Goal: Task Accomplishment & Management: Use online tool/utility

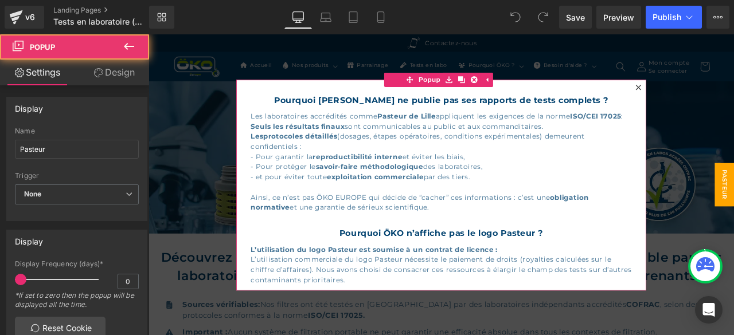
click at [726, 97] on icon at bounding box center [729, 97] width 6 height 6
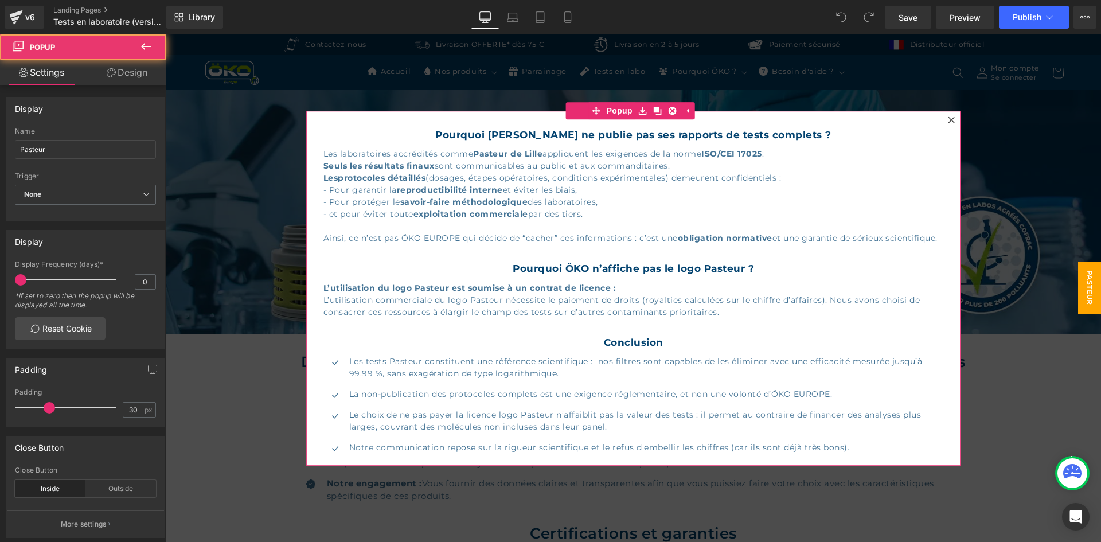
click at [948, 122] on icon at bounding box center [951, 119] width 7 height 7
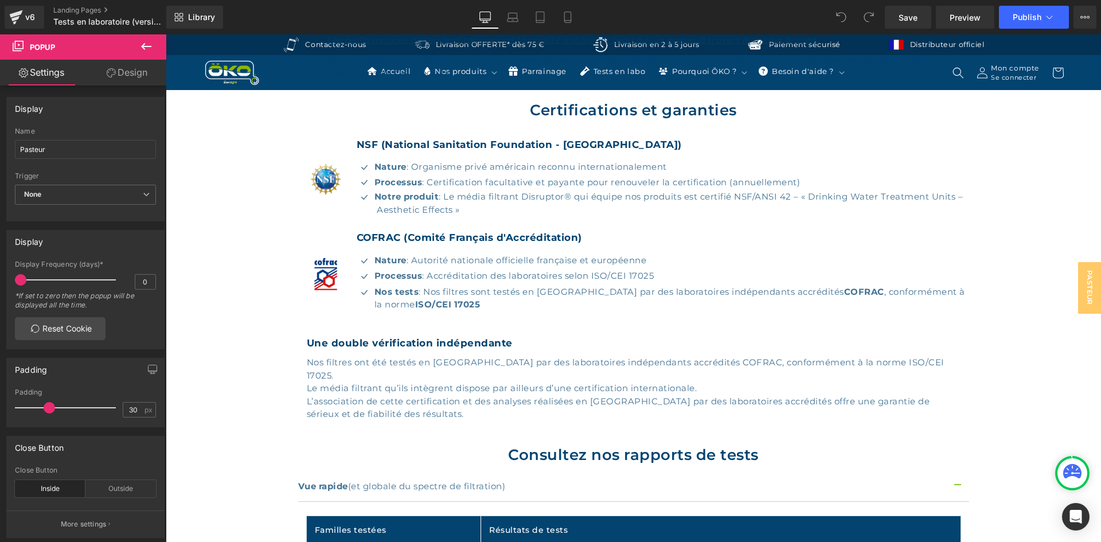
scroll to position [408, 0]
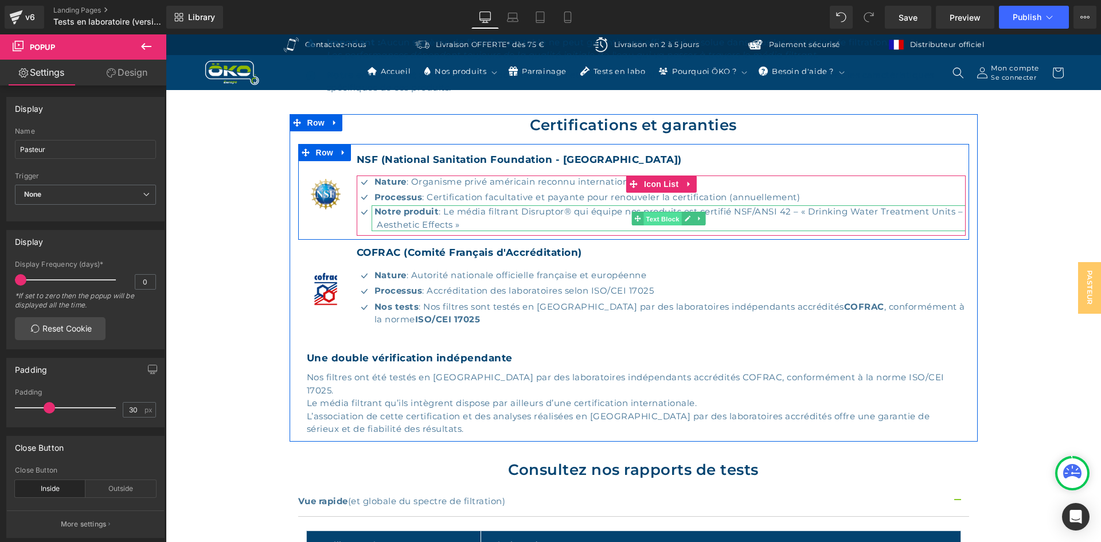
click at [652, 221] on span "Text Block" at bounding box center [663, 219] width 38 height 14
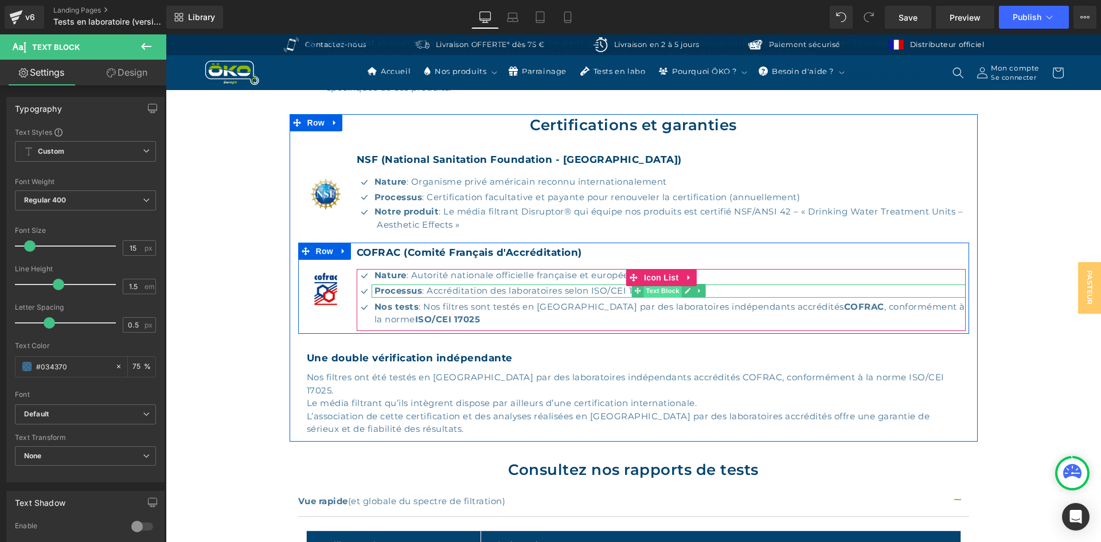
click at [648, 296] on span "Text Block" at bounding box center [663, 291] width 38 height 14
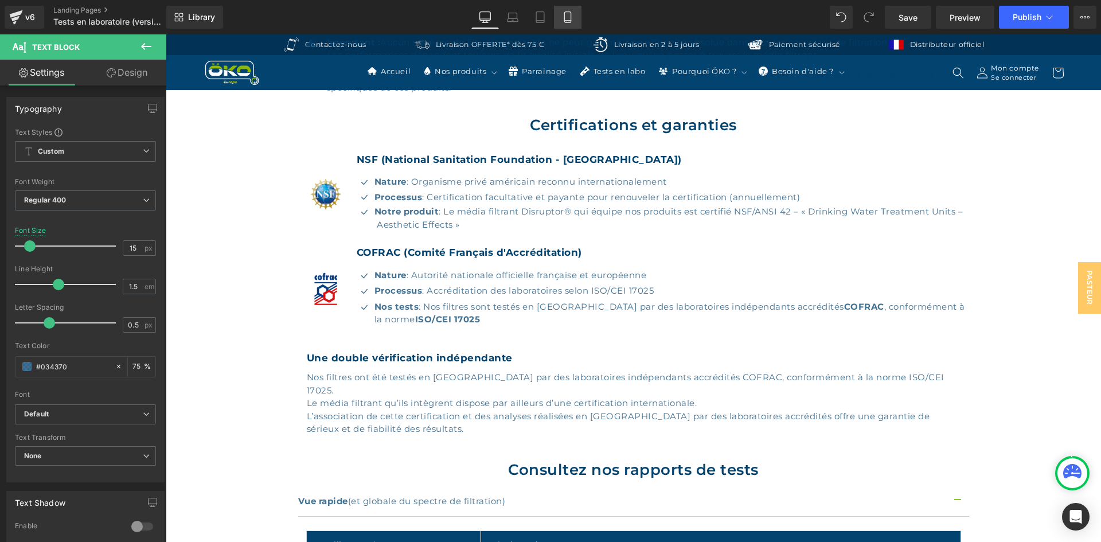
click at [572, 18] on icon at bounding box center [567, 16] width 11 height 11
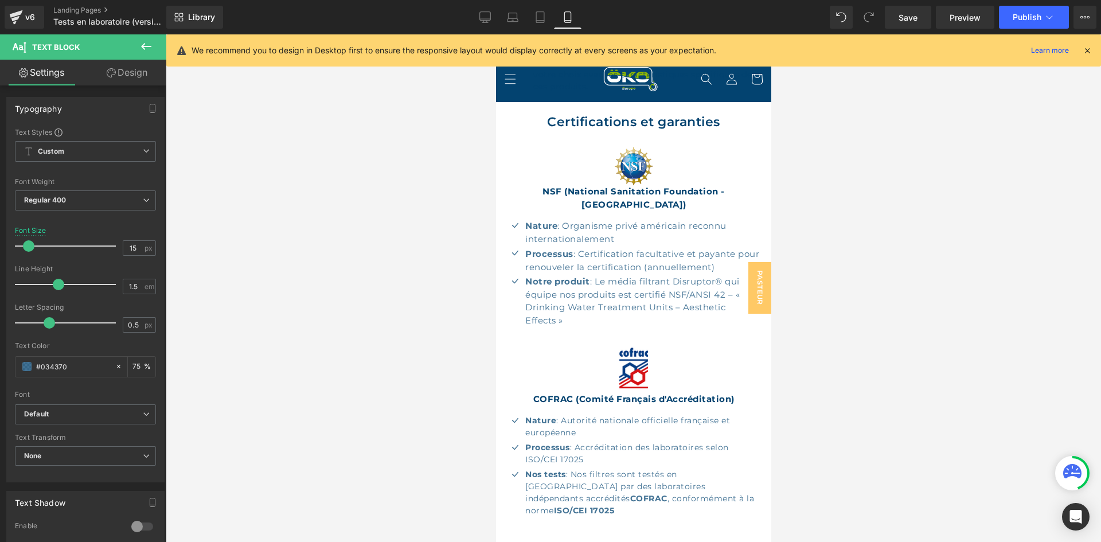
scroll to position [563, 0]
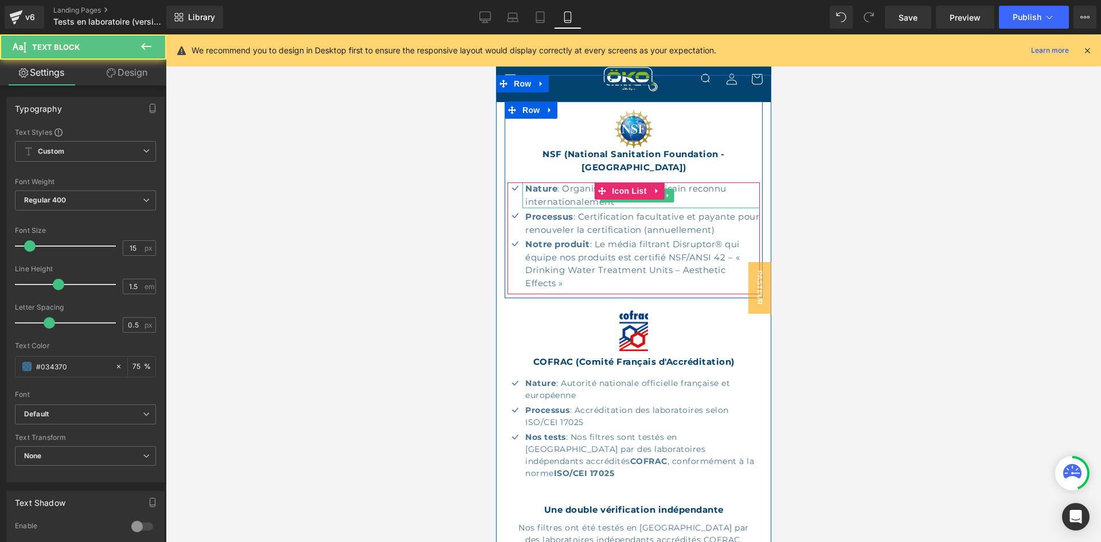
click at [681, 182] on p "Nature : Organisme privé américain reconnu internationalement" at bounding box center [642, 195] width 234 height 26
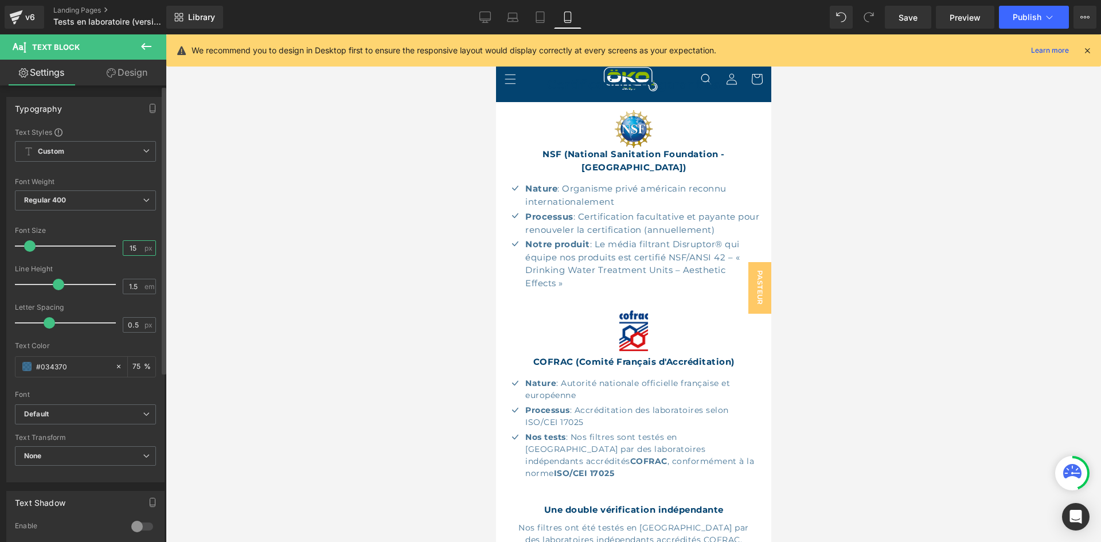
click at [136, 246] on input "15" at bounding box center [133, 248] width 20 height 14
type input "14"
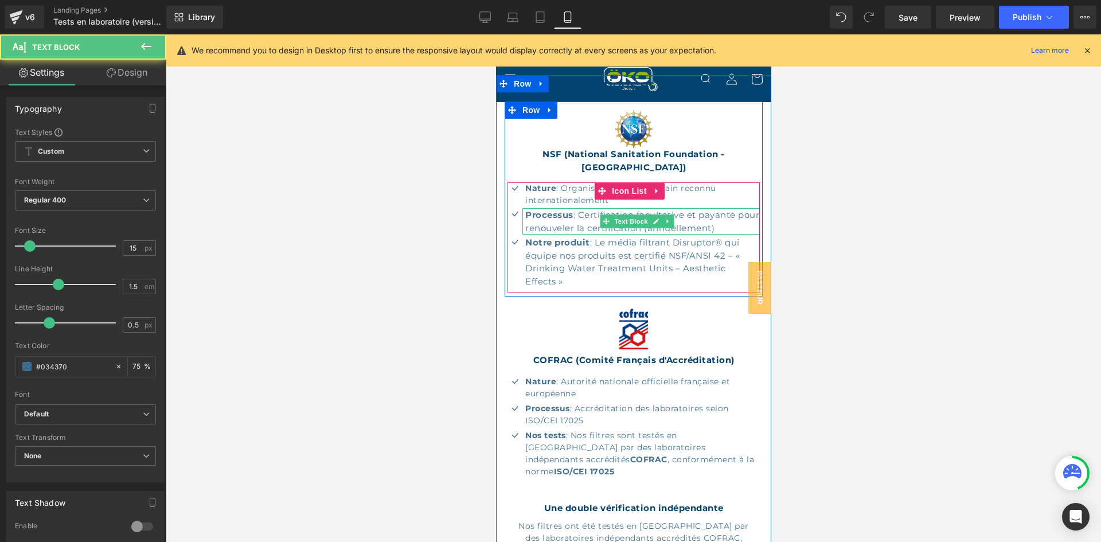
click at [544, 209] on strong "Processus" at bounding box center [549, 214] width 48 height 11
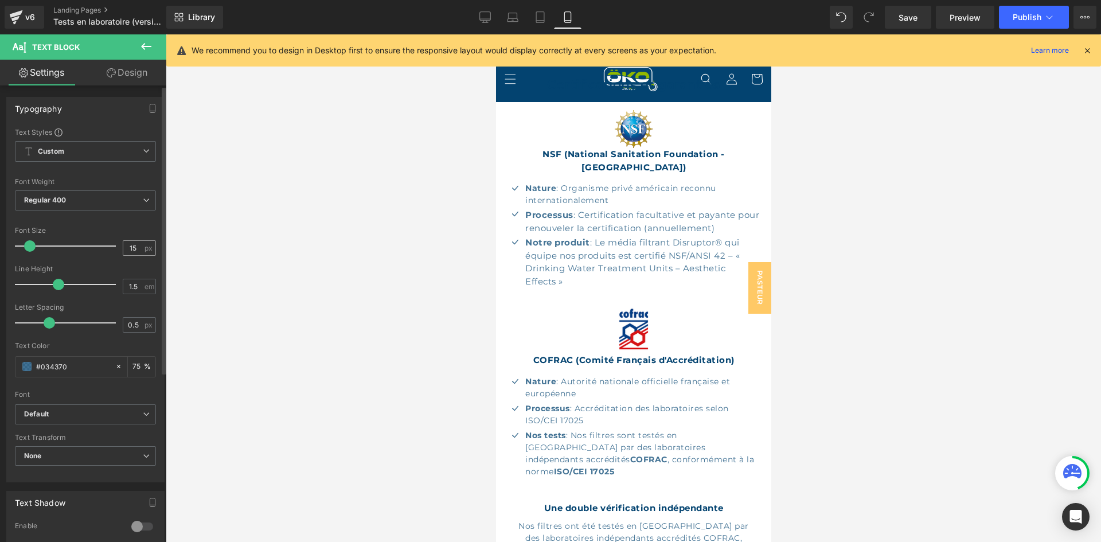
click at [144, 249] on span "px" at bounding box center [149, 247] width 10 height 7
click at [130, 249] on input "15" at bounding box center [133, 248] width 20 height 14
type input "14"
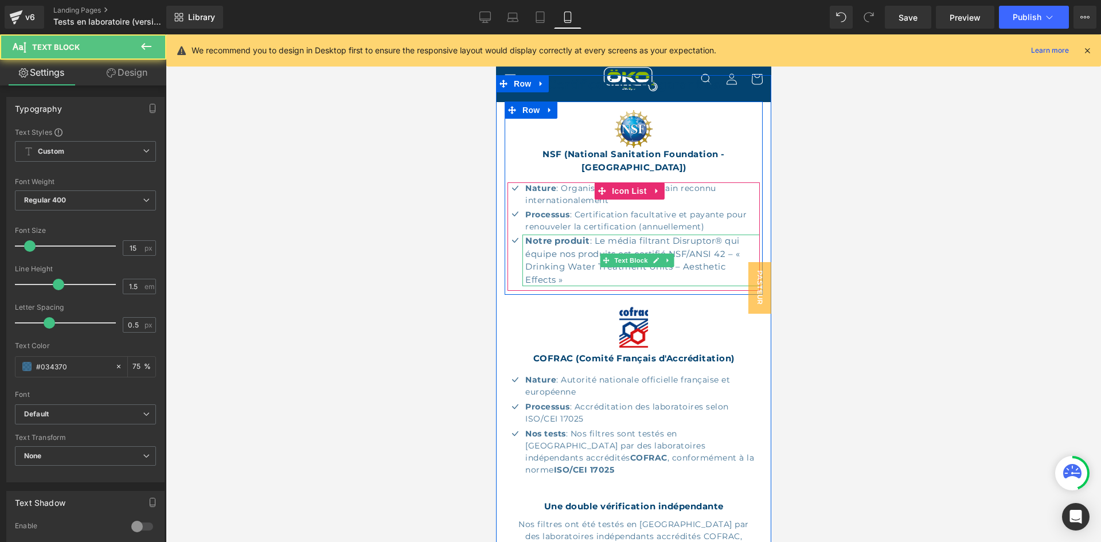
click at [565, 237] on p "Notre produit : Le média filtrant Disruptor® qui équipe nos produits est certif…" at bounding box center [642, 260] width 234 height 52
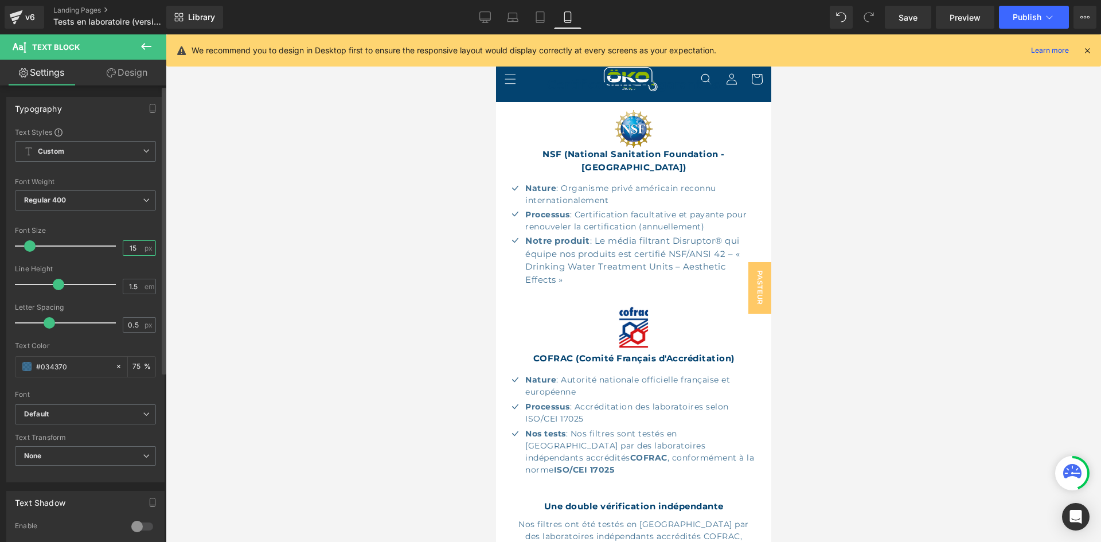
click at [131, 246] on input "15" at bounding box center [133, 248] width 20 height 14
type input "14"
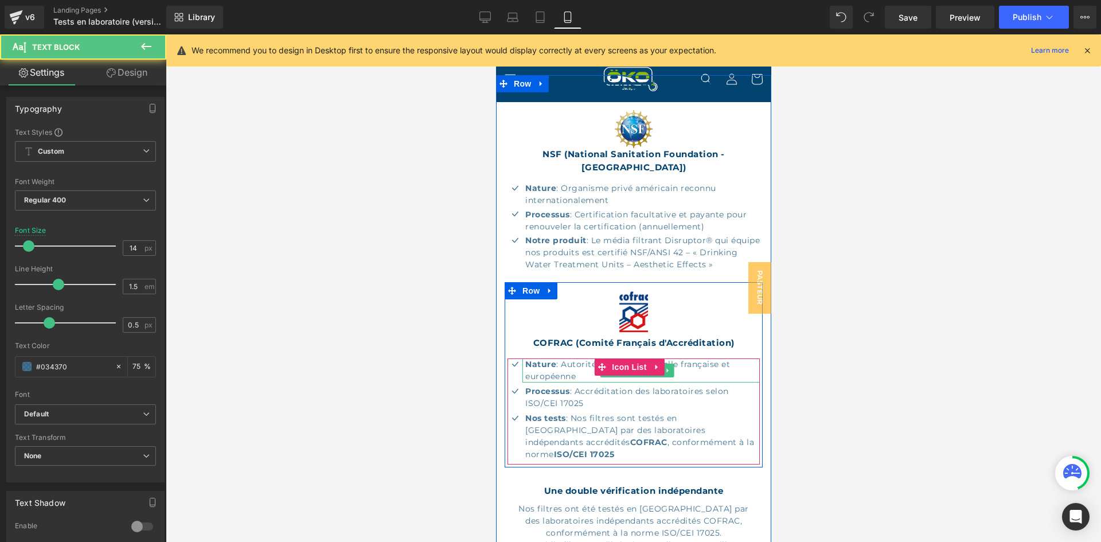
click at [572, 358] on p "Nature : Autorité nationale officielle française et européenne" at bounding box center [642, 370] width 234 height 24
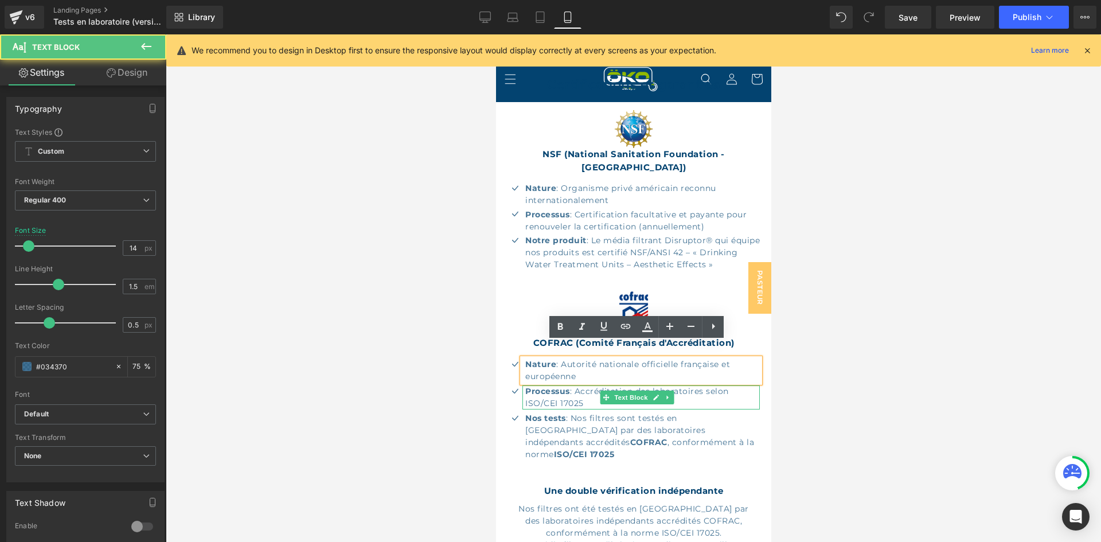
click at [577, 386] on p "Processus : Accréditation des laboratoires selon ISO/CEI 17025" at bounding box center [642, 397] width 234 height 24
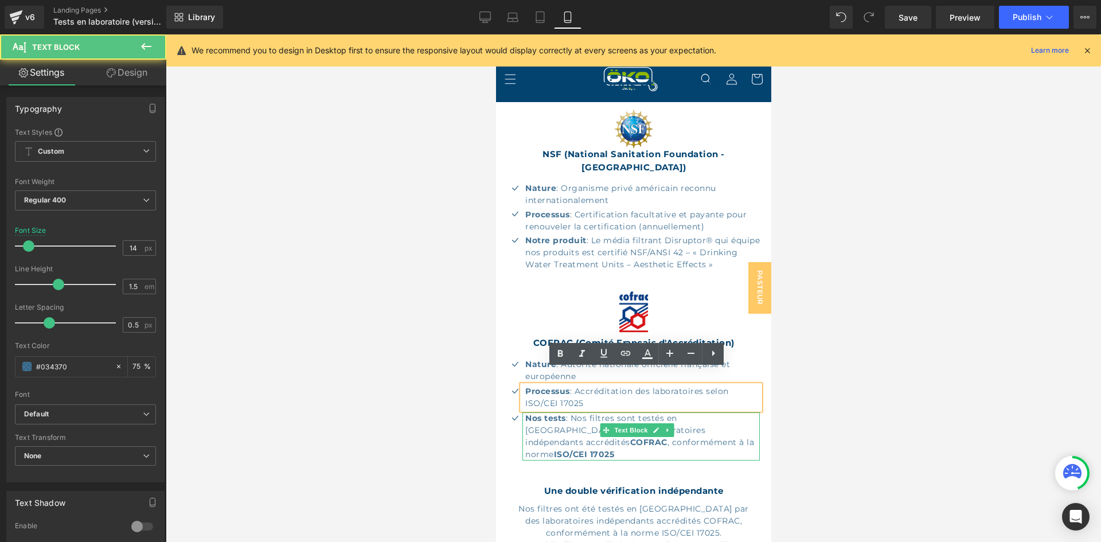
click at [582, 415] on p "Nos tests : Nos filtres sont testés en [GEOGRAPHIC_DATA] par des laboratoires i…" at bounding box center [642, 436] width 234 height 48
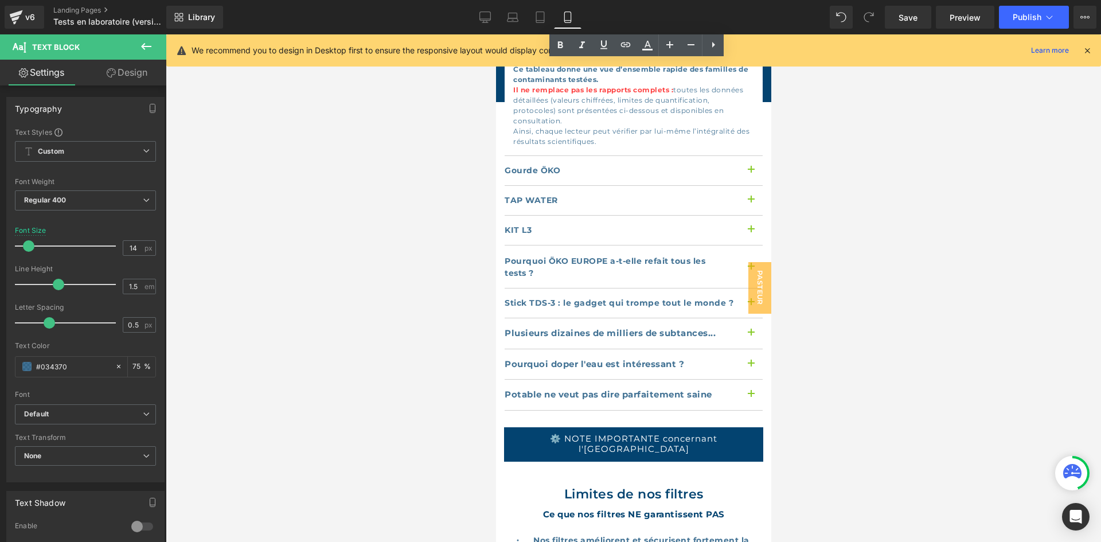
scroll to position [2045, 0]
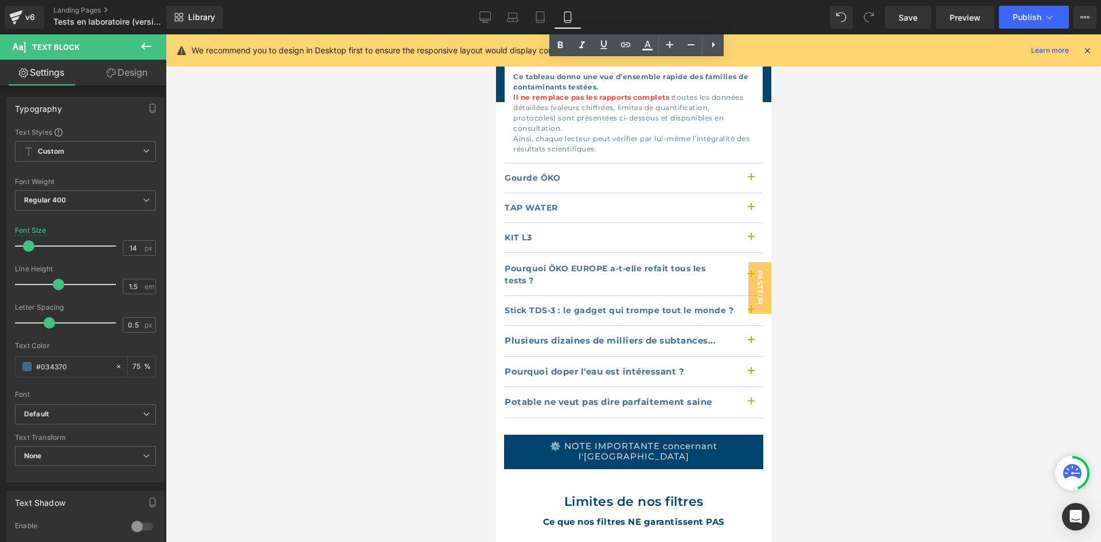
drag, startPoint x: 764, startPoint y: 102, endPoint x: 1284, endPoint y: 251, distance: 540.7
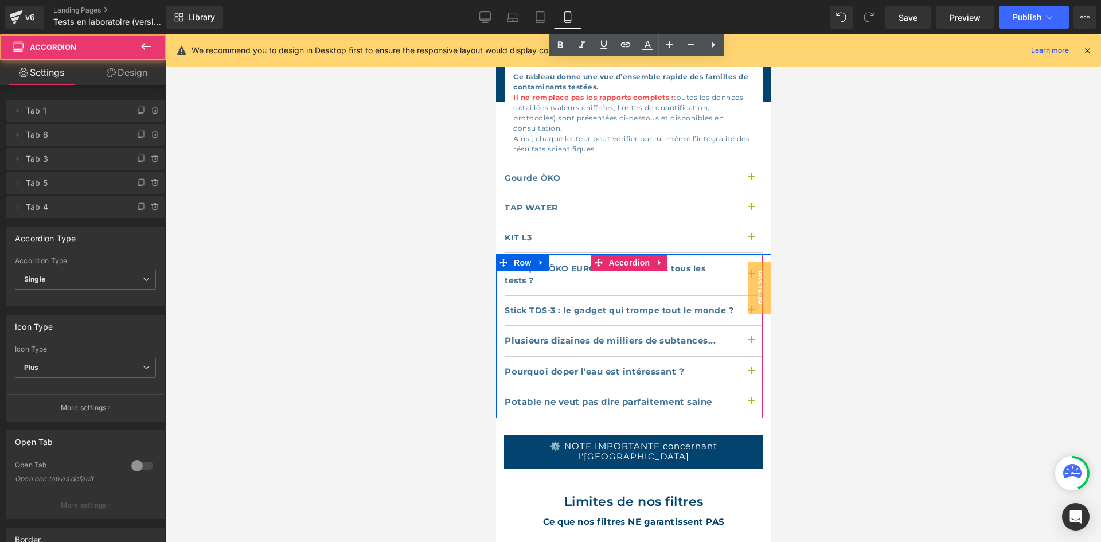
click at [744, 357] on button "button" at bounding box center [750, 372] width 23 height 30
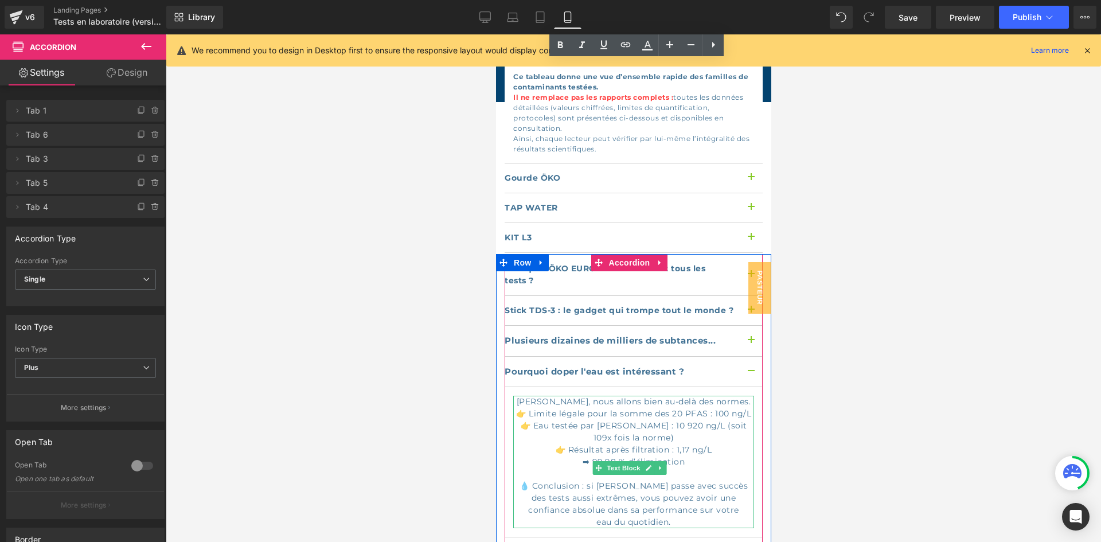
click at [680, 408] on div "👉 Limite légale pour la somme des 20 PFAS : 100 ng/L" at bounding box center [632, 414] width 241 height 12
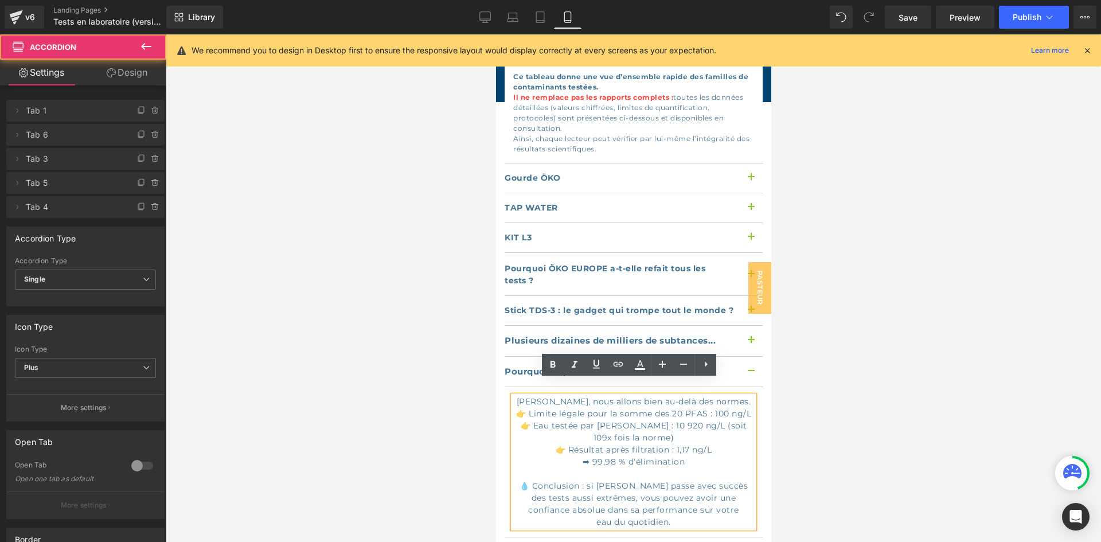
click at [739, 357] on button "button" at bounding box center [750, 372] width 23 height 30
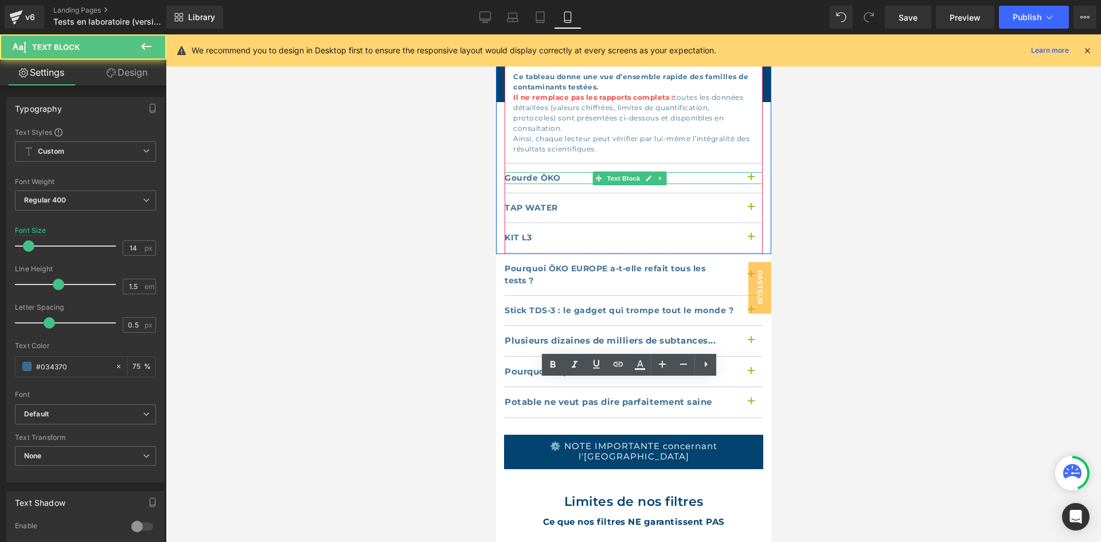
click at [738, 172] on div "Gourde ÖKO" at bounding box center [633, 178] width 258 height 12
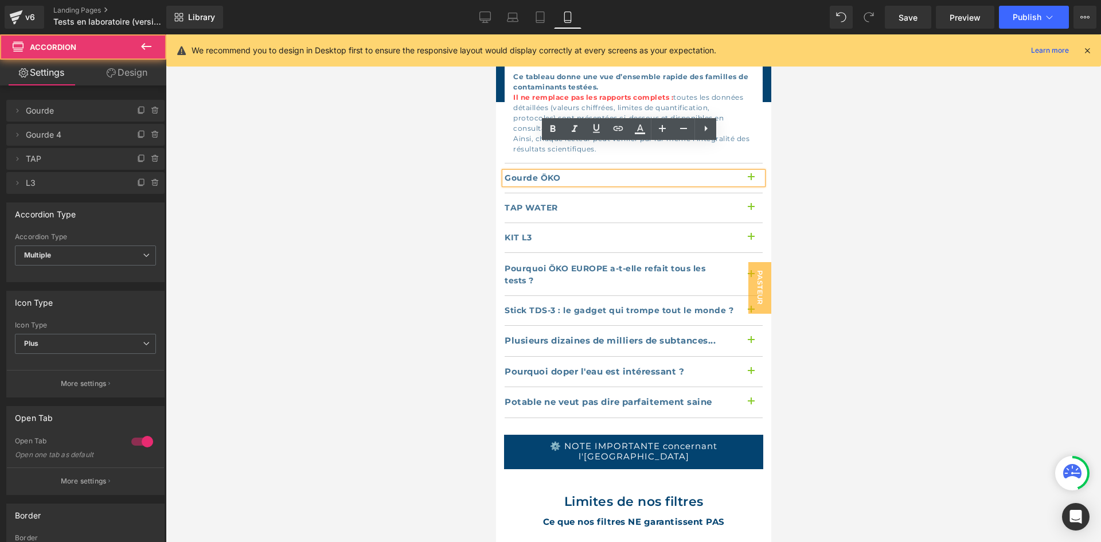
click at [744, 163] on button "button" at bounding box center [750, 177] width 23 height 29
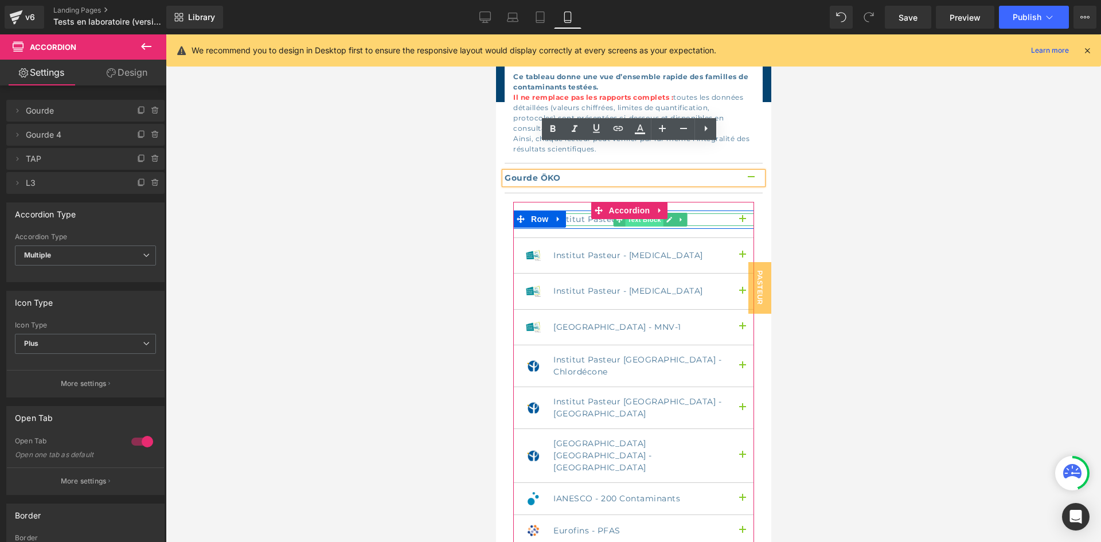
click at [640, 213] on span "Text Block" at bounding box center [643, 220] width 38 height 14
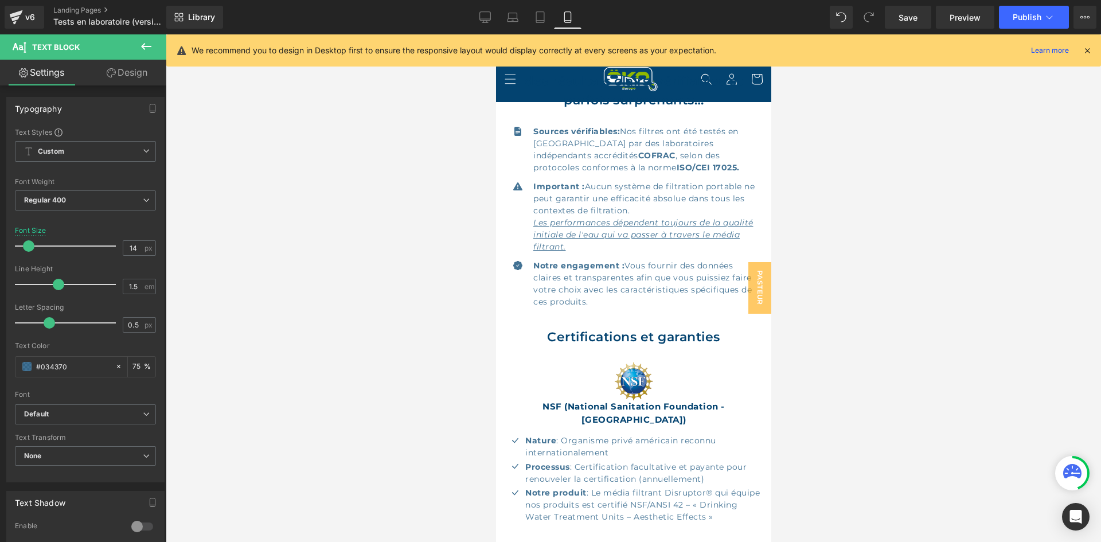
scroll to position [248, 0]
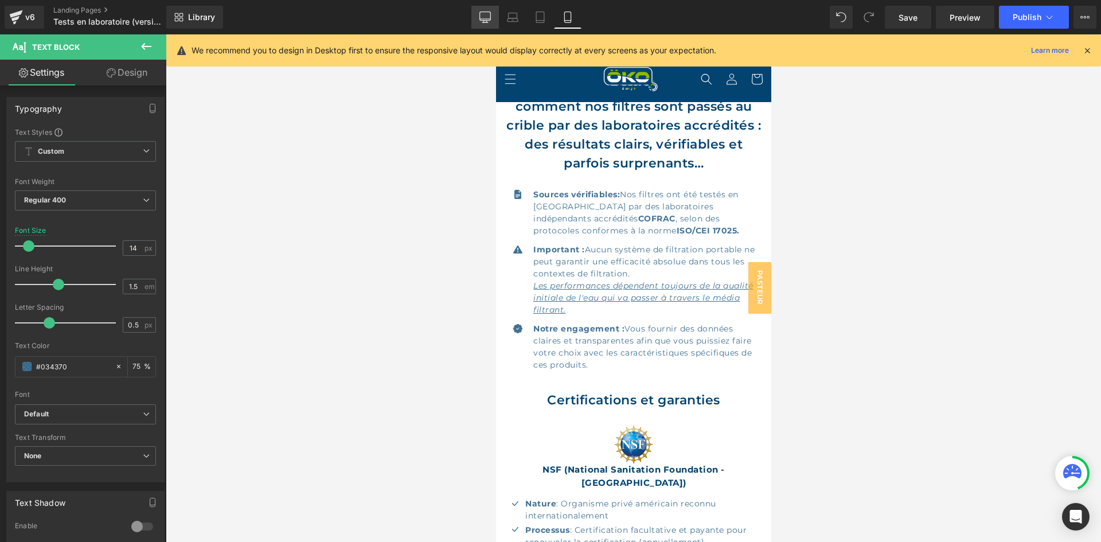
click at [485, 7] on link "Desktop" at bounding box center [485, 17] width 28 height 23
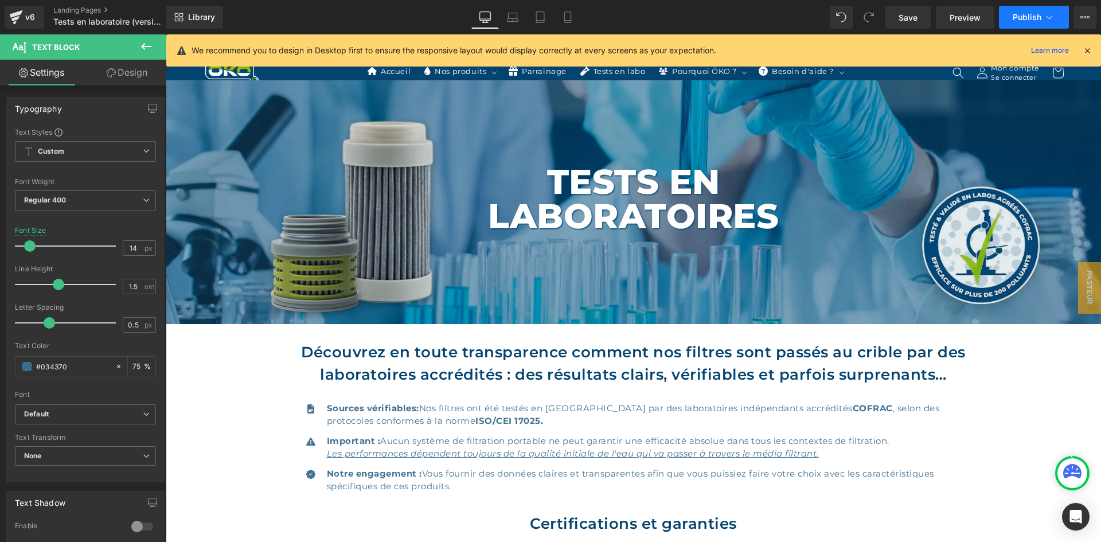
click at [1027, 14] on span "Publish" at bounding box center [1026, 17] width 29 height 9
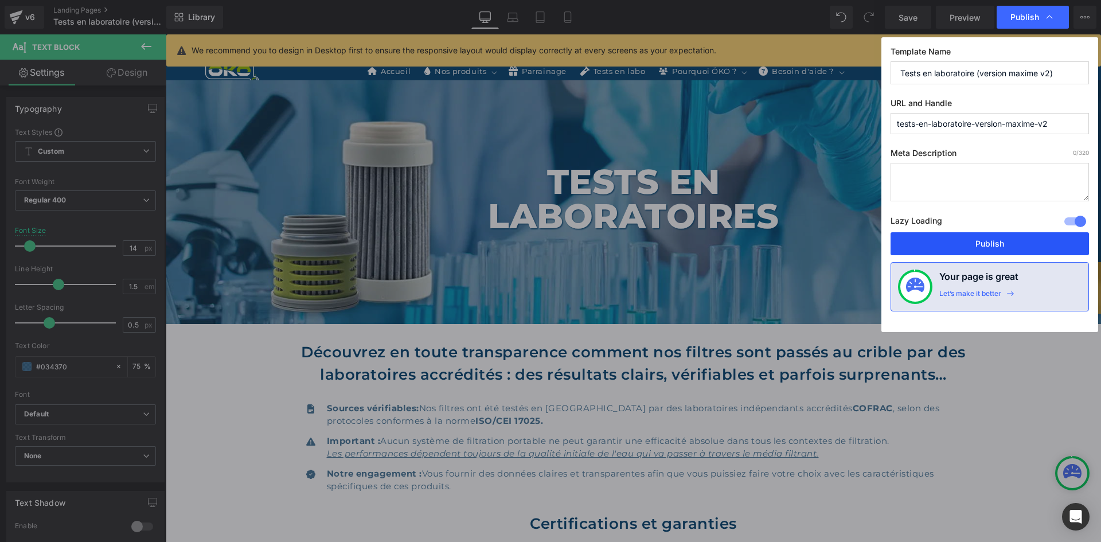
click at [959, 240] on button "Publish" at bounding box center [989, 243] width 198 height 23
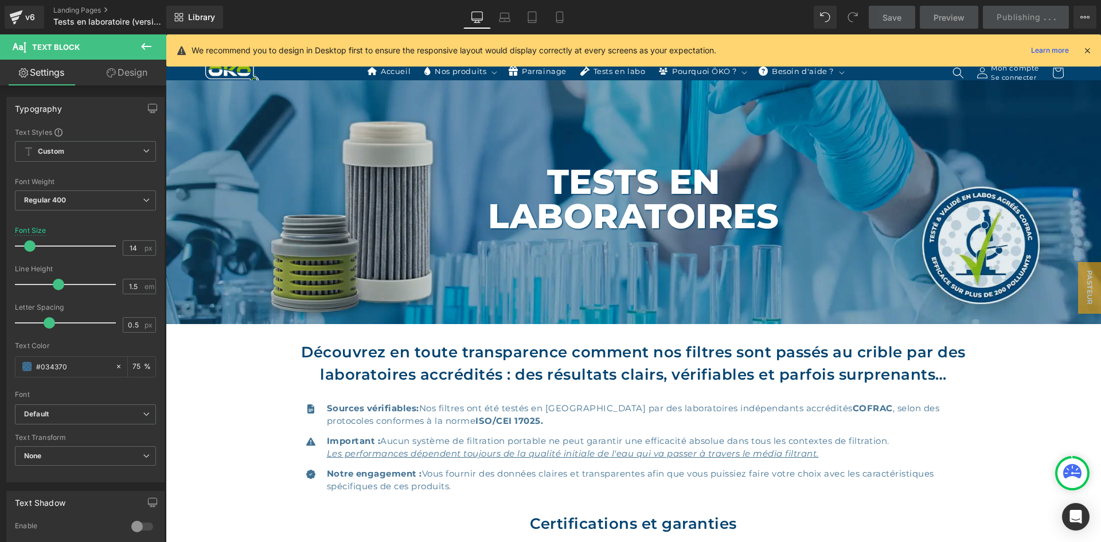
click at [1093, 50] on div "We recommend you to design in Desktop first to ensure the responsive layout wou…" at bounding box center [633, 50] width 934 height 32
click at [1088, 50] on icon at bounding box center [1087, 50] width 10 height 10
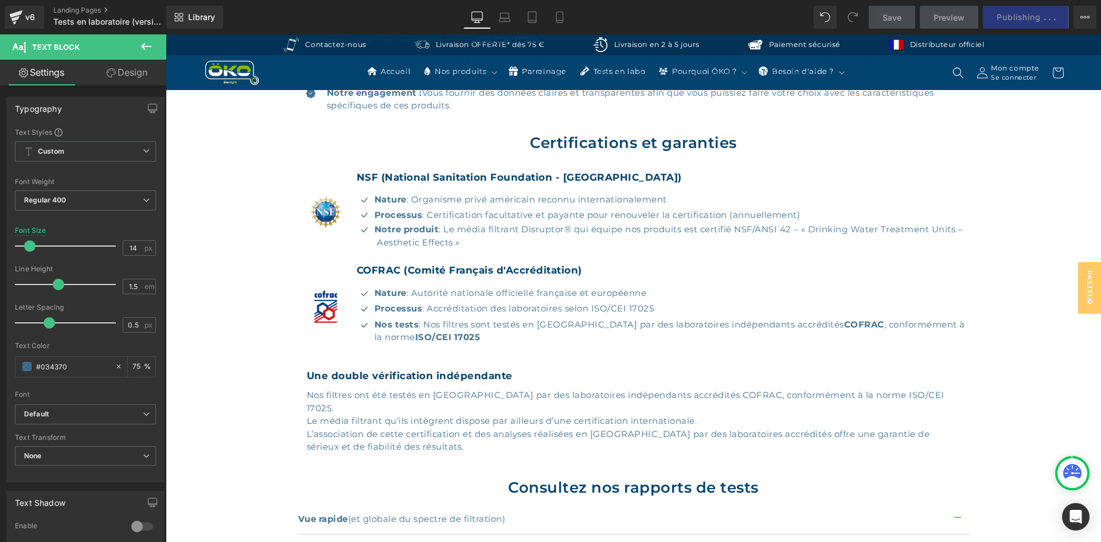
scroll to position [374, 0]
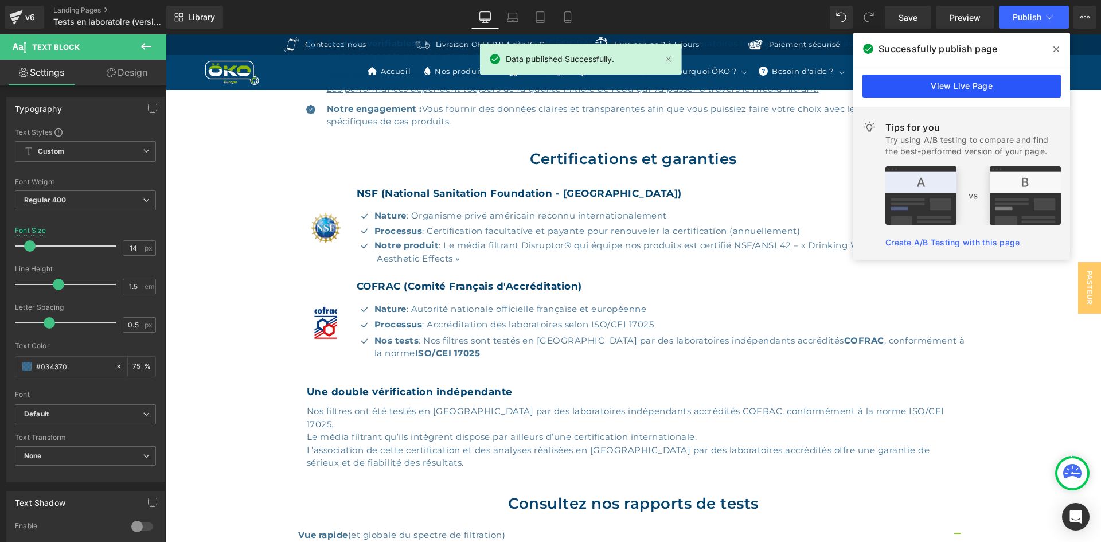
click at [949, 95] on link "View Live Page" at bounding box center [961, 86] width 198 height 23
